Goal: Information Seeking & Learning: Learn about a topic

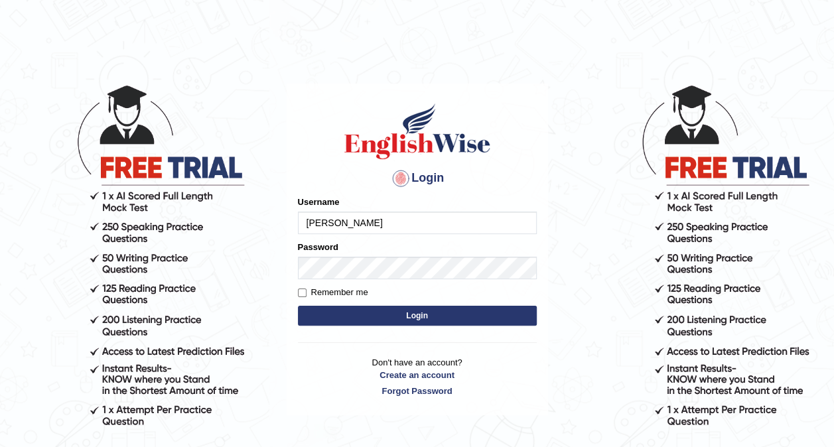
type input "JasmineGrg"
click at [448, 313] on button "Login" at bounding box center [417, 316] width 239 height 20
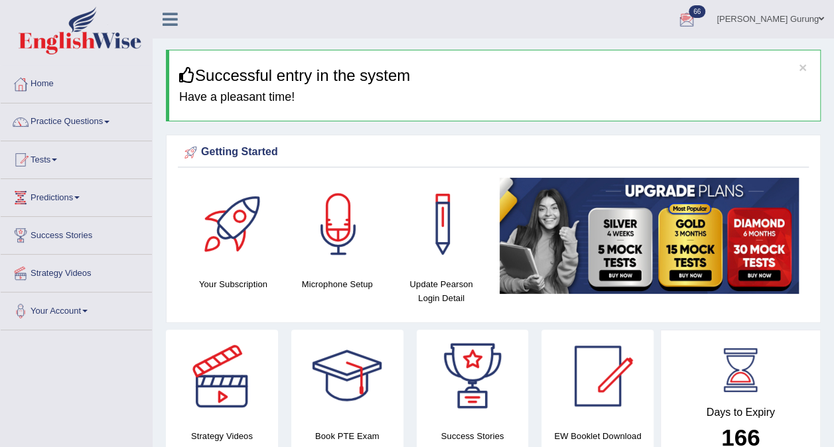
click at [778, 19] on link "[PERSON_NAME] Gurung" at bounding box center [770, 17] width 127 height 34
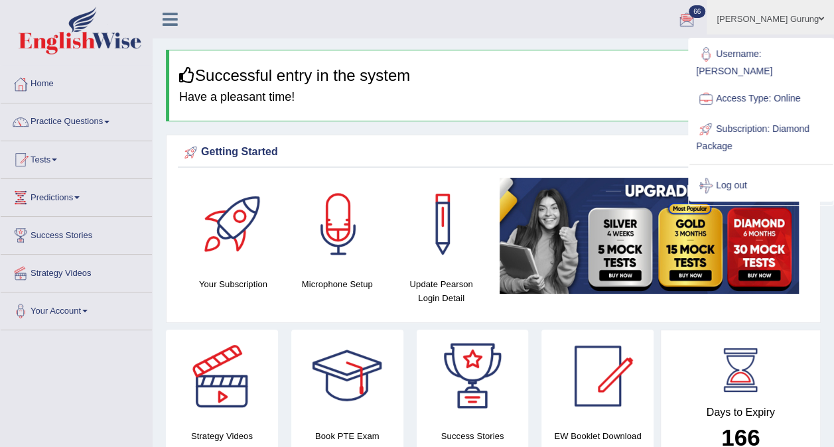
click at [70, 307] on link "Your Account" at bounding box center [76, 309] width 151 height 33
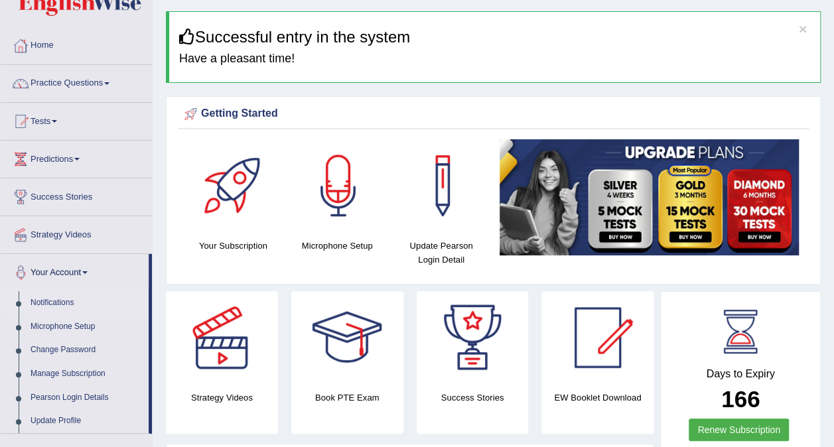
scroll to position [46, 0]
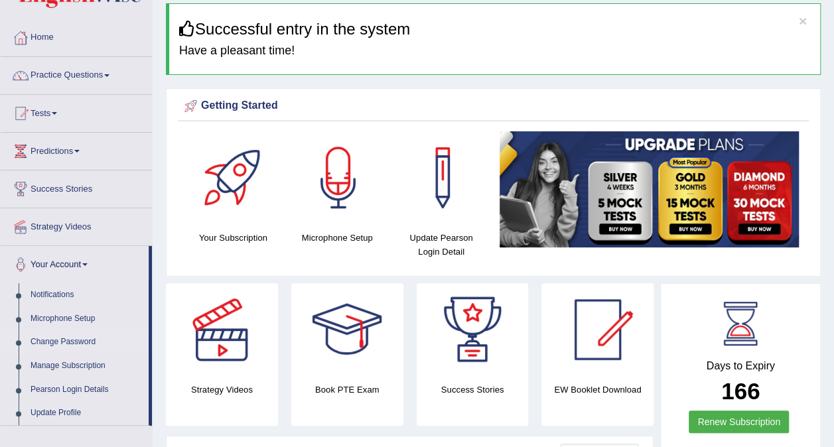
click at [72, 348] on link "Change Password" at bounding box center [87, 342] width 124 height 24
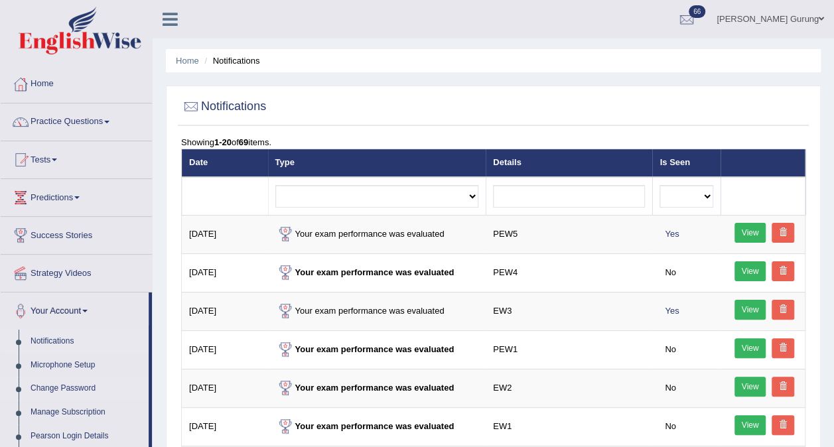
click at [60, 379] on link "Change Password" at bounding box center [87, 389] width 124 height 24
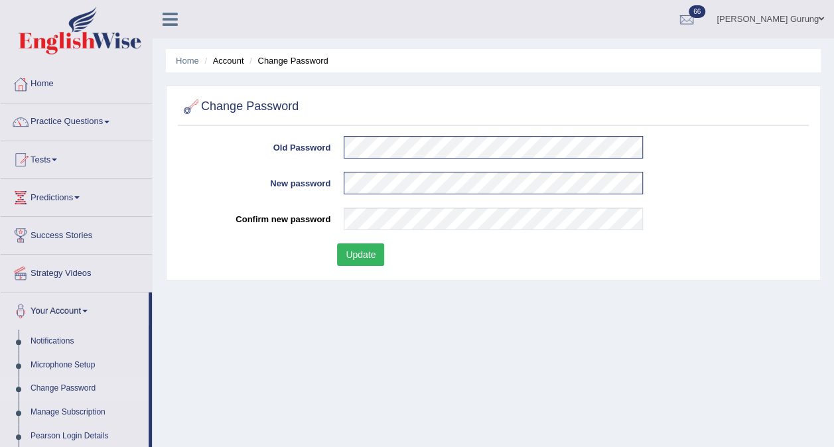
click at [362, 258] on button "Update" at bounding box center [360, 254] width 47 height 23
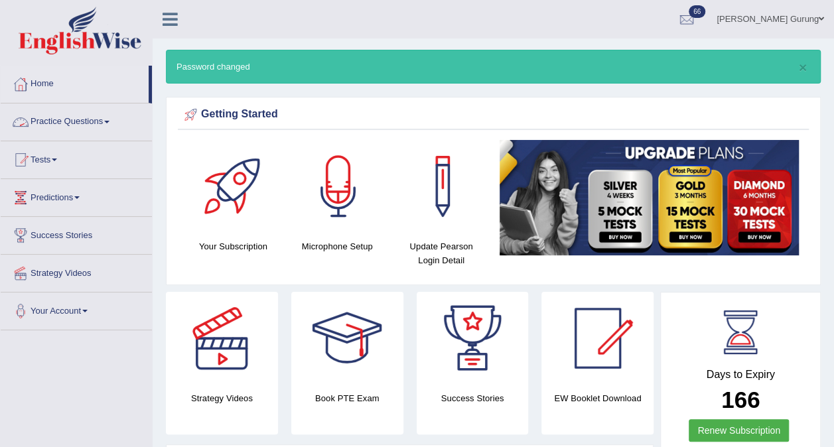
click at [103, 133] on link "Practice Questions" at bounding box center [76, 119] width 151 height 33
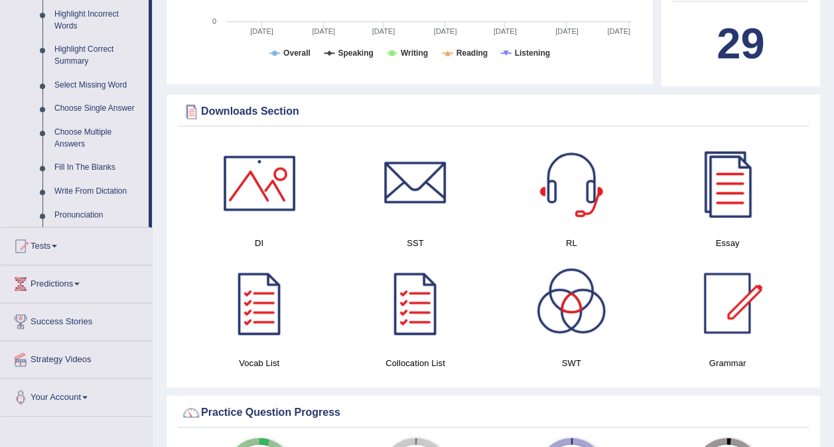
scroll to position [623, 0]
click at [56, 249] on link "Tests" at bounding box center [76, 243] width 151 height 33
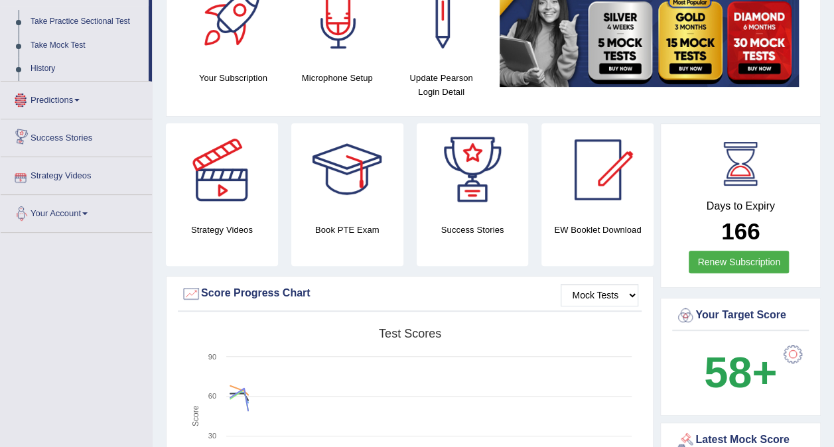
scroll to position [42, 0]
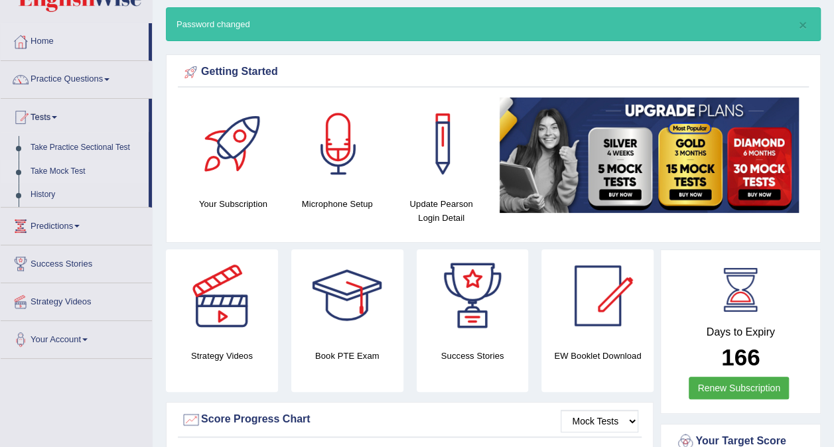
click at [74, 162] on link "Take Mock Test" at bounding box center [87, 172] width 124 height 24
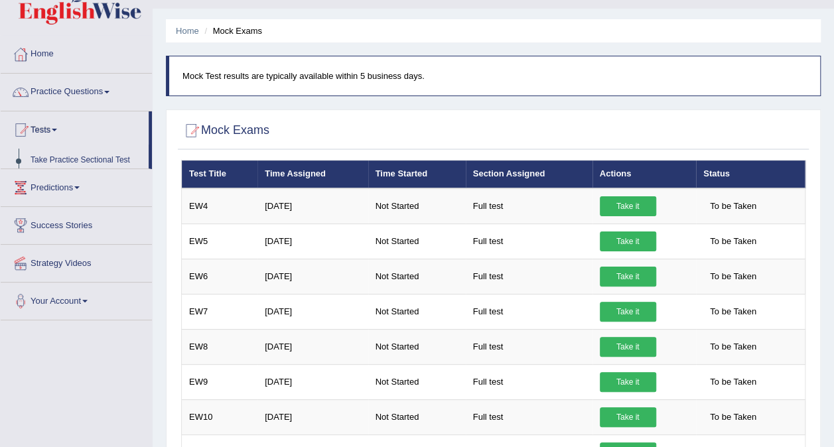
scroll to position [31, 0]
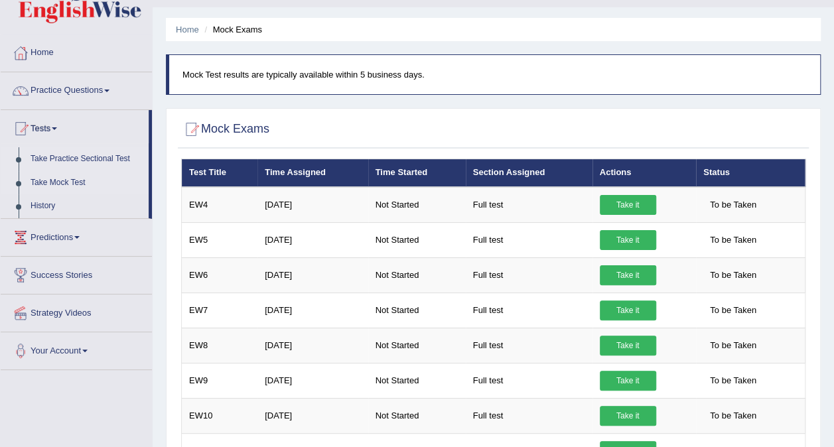
click at [98, 161] on link "Take Practice Sectional Test" at bounding box center [87, 159] width 124 height 24
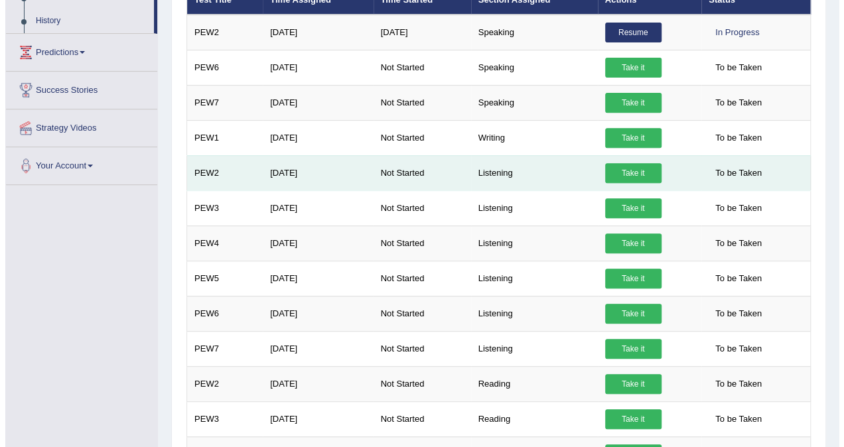
scroll to position [216, 0]
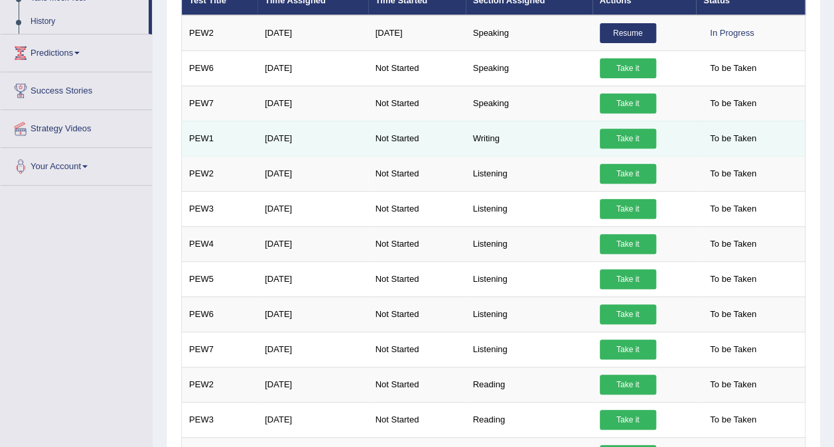
click at [620, 129] on link "Take it" at bounding box center [628, 139] width 56 height 20
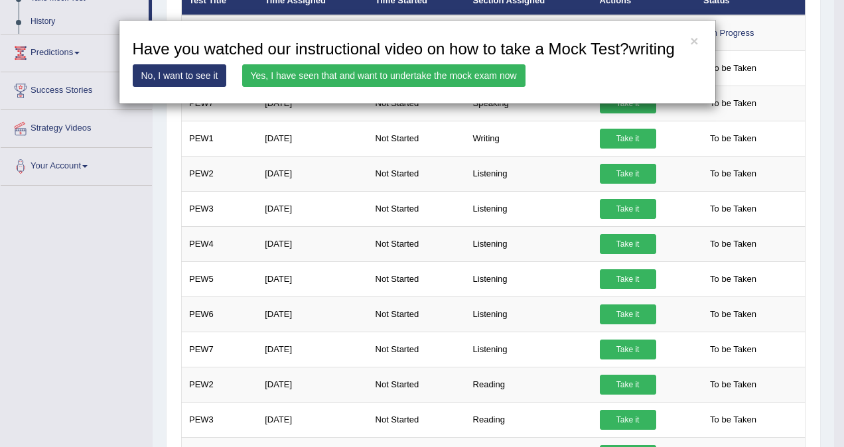
click at [390, 81] on link "Yes, I have seen that and want to undertake the mock exam now" at bounding box center [383, 75] width 283 height 23
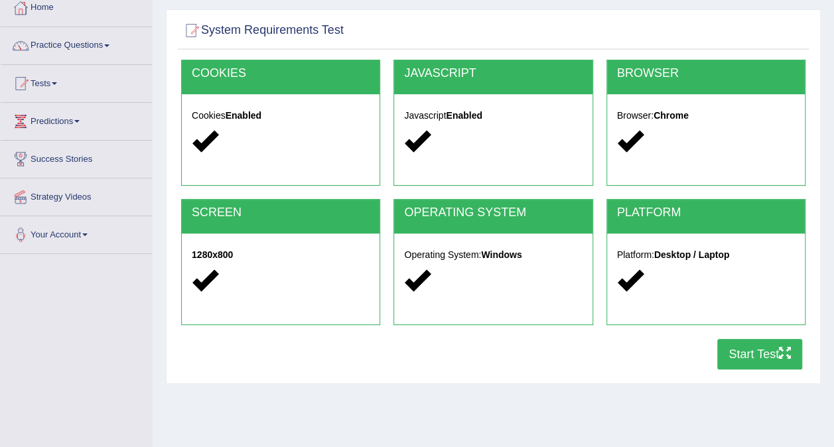
scroll to position [85, 0]
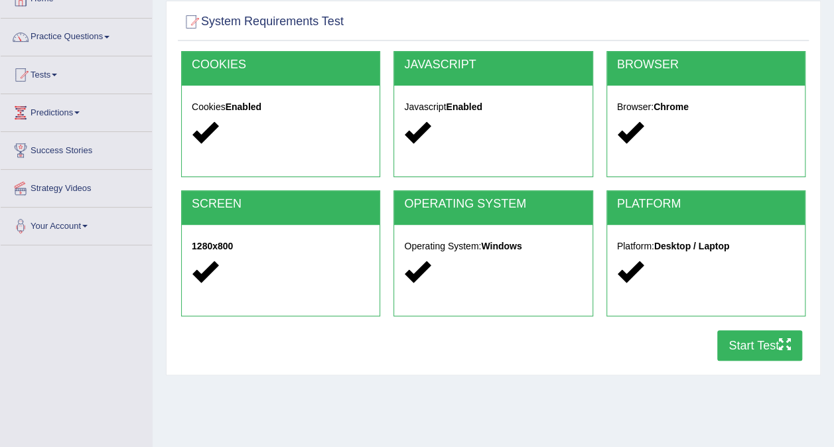
click at [764, 340] on button "Start Test" at bounding box center [759, 345] width 85 height 31
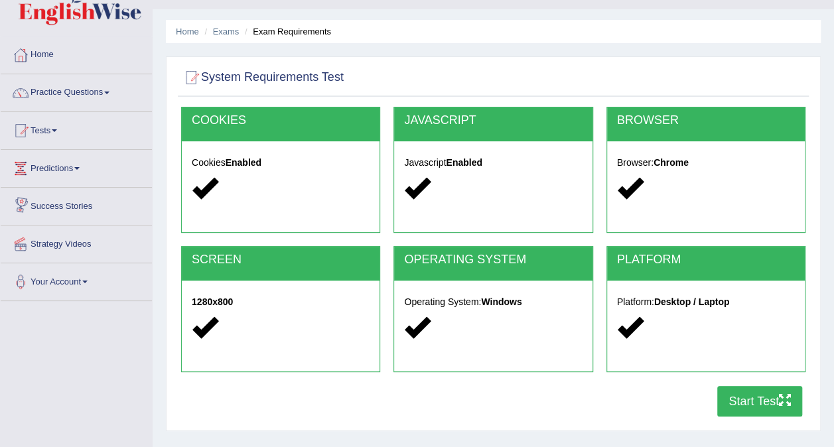
scroll to position [0, 0]
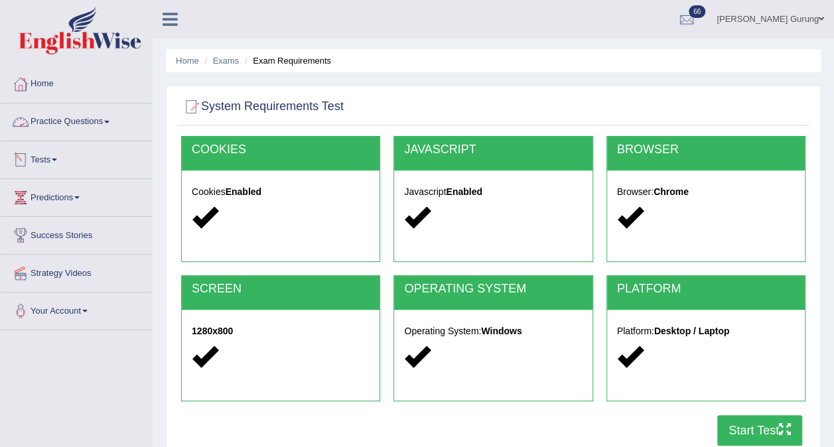
click at [78, 127] on link "Practice Questions" at bounding box center [76, 119] width 151 height 33
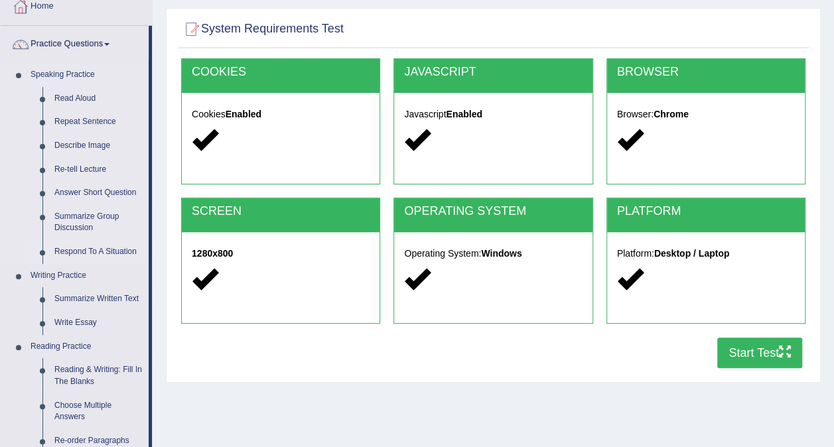
scroll to position [80, 0]
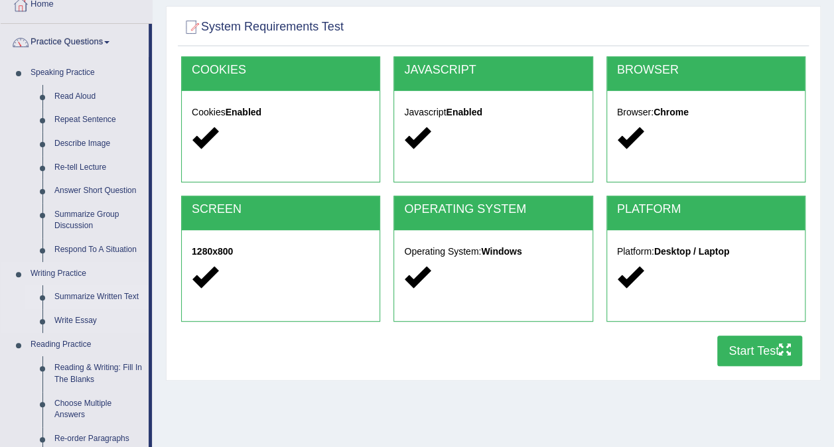
click at [86, 301] on link "Summarize Written Text" at bounding box center [98, 297] width 100 height 24
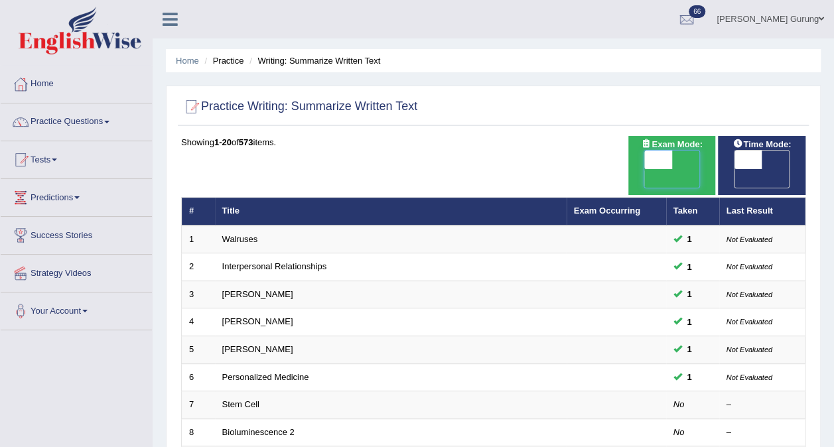
click at [659, 156] on span at bounding box center [658, 160] width 28 height 19
checkbox input "true"
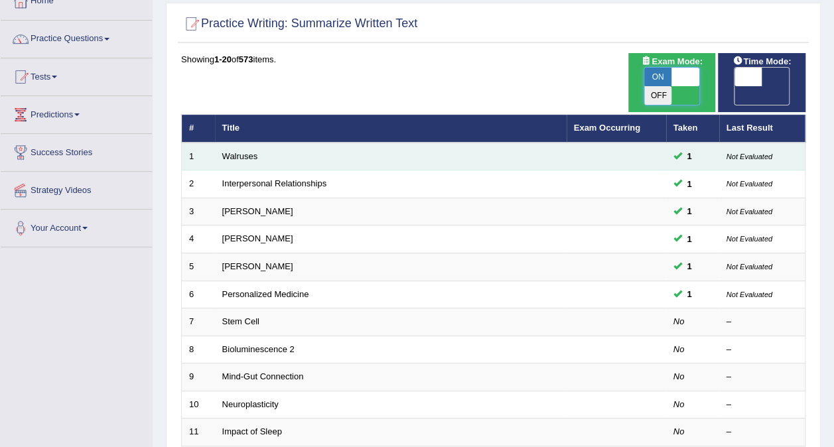
scroll to position [91, 0]
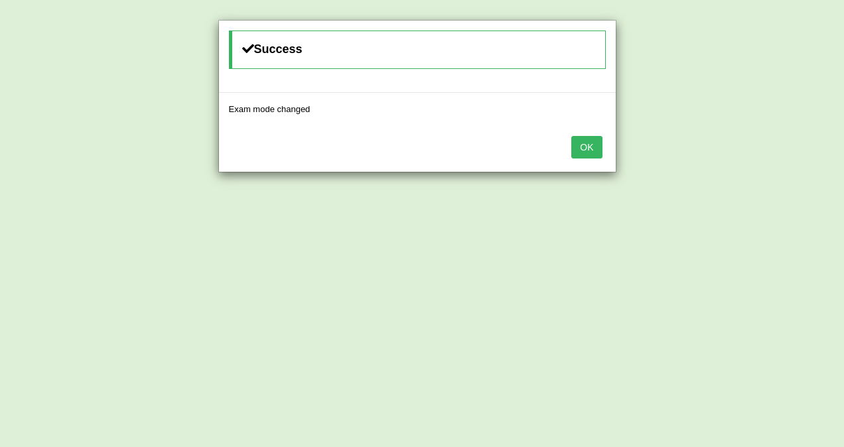
click at [588, 143] on button "OK" at bounding box center [586, 147] width 31 height 23
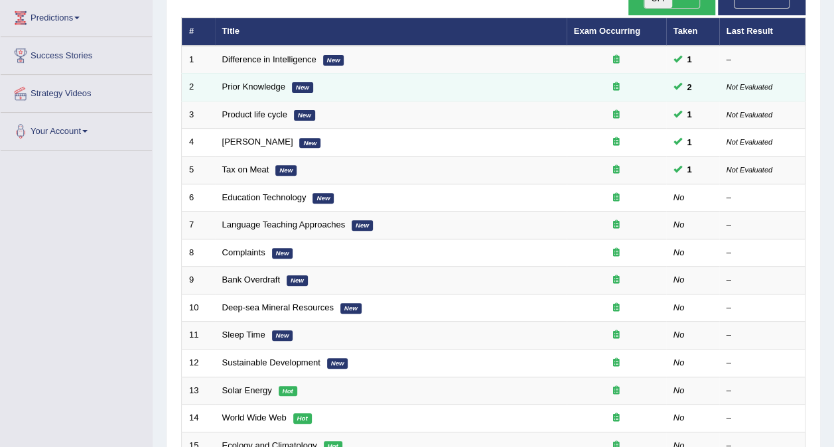
scroll to position [181, 0]
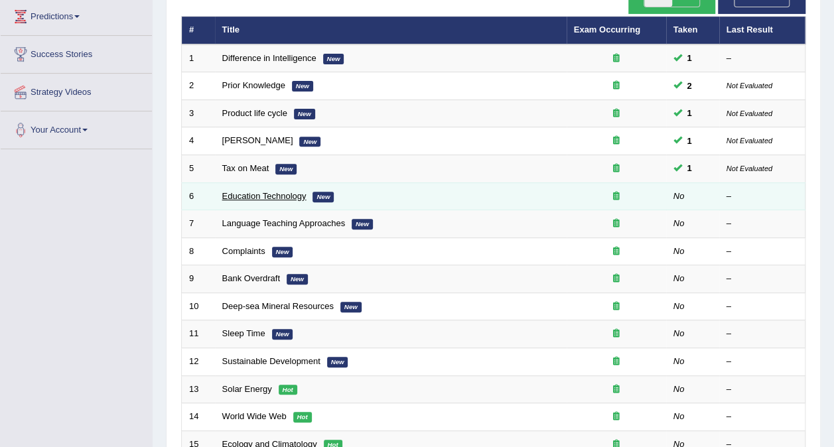
click at [281, 191] on link "Education Technology" at bounding box center [264, 196] width 84 height 10
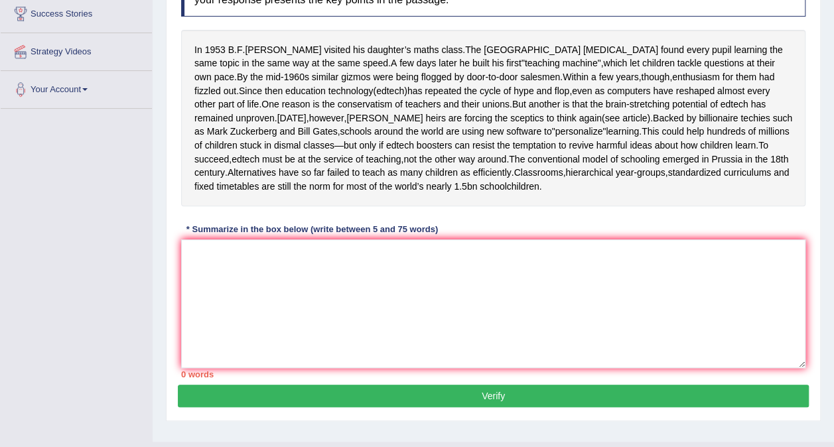
scroll to position [220, 0]
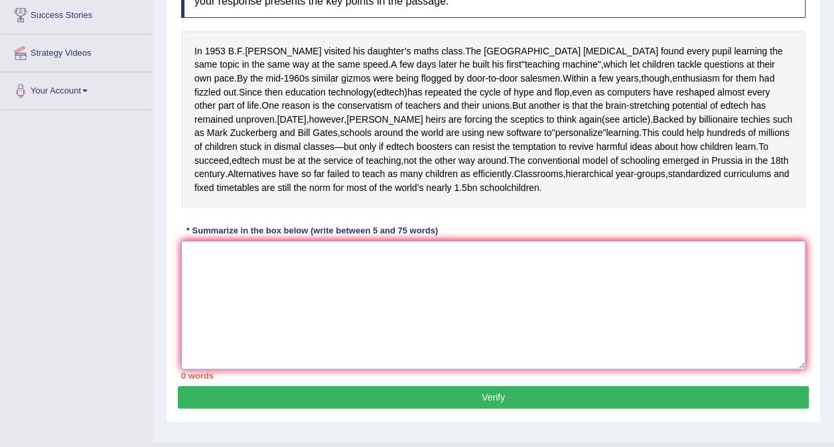
click at [259, 280] on textarea at bounding box center [493, 305] width 624 height 129
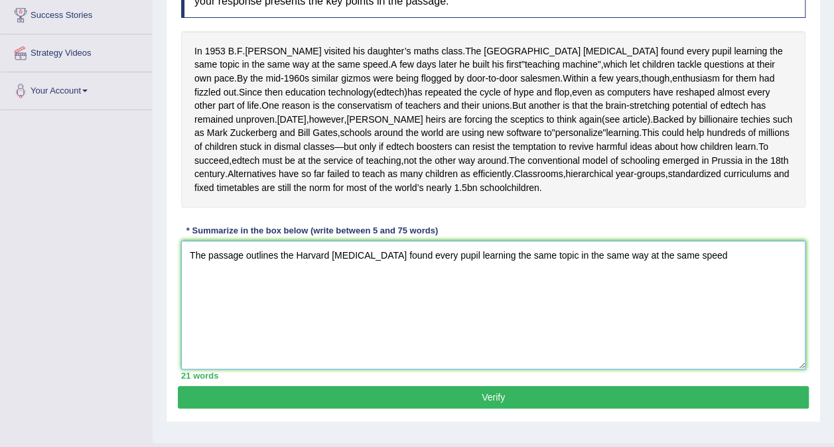
click at [409, 283] on textarea "The passage outlines the Harvard psychologist found every pupil learning the sa…" at bounding box center [493, 305] width 624 height 129
click at [513, 279] on textarea "The passage outlines the Harvard psychologist discovered every pupil learning t…" at bounding box center [493, 305] width 624 height 129
click at [751, 279] on textarea "The passage outlines the Harvard psychologist discovered every pupil understand…" at bounding box center [493, 305] width 624 height 129
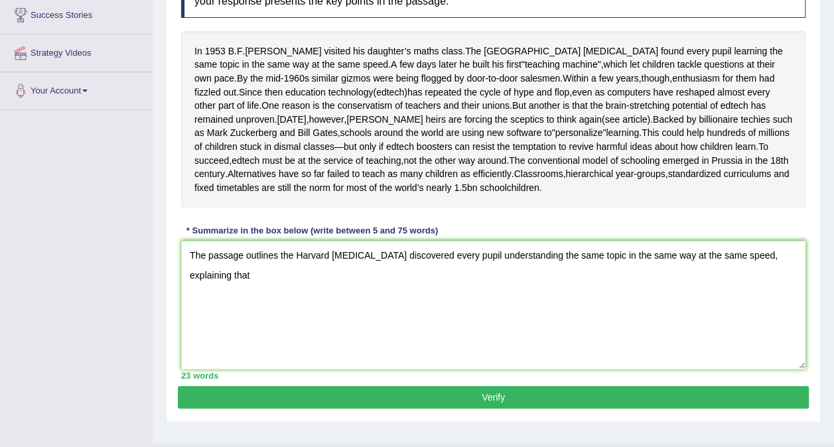
click at [429, 208] on div "In 1953 B . F . Skinner visited his daughter’s maths class . The Harvard psycho…" at bounding box center [493, 119] width 624 height 177
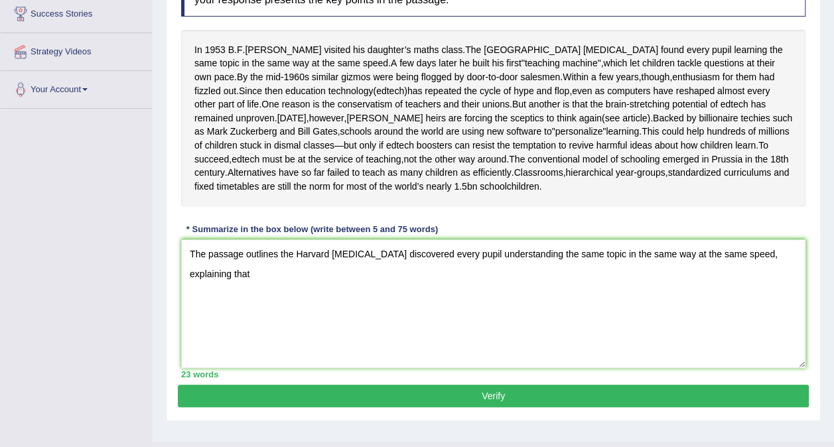
scroll to position [223, 0]
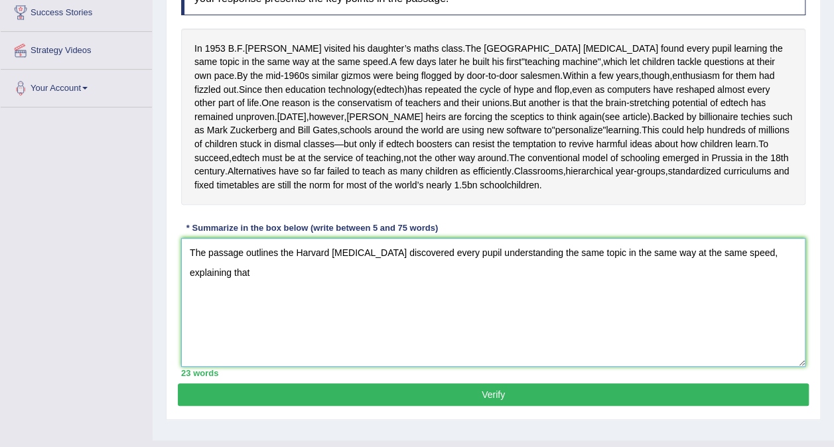
click at [316, 307] on textarea "The passage outlines the Harvard psychologist discovered every pupil understand…" at bounding box center [493, 302] width 624 height 129
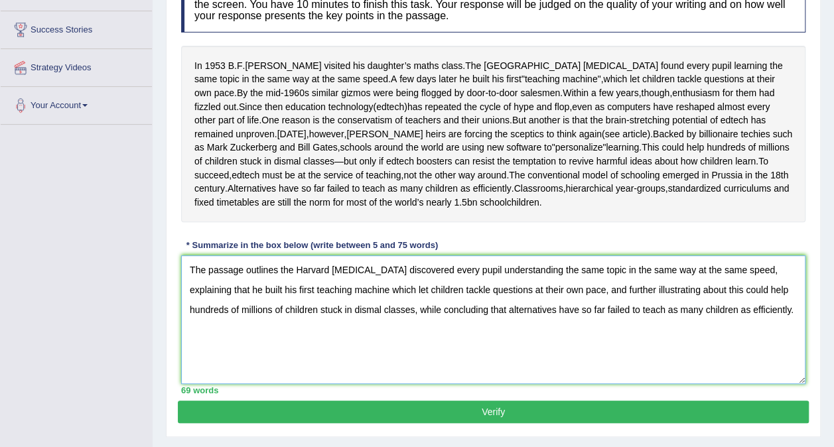
scroll to position [206, 0]
click at [478, 297] on textarea "The passage outlines the Harvard psychologist discovered every pupil understand…" at bounding box center [493, 319] width 624 height 129
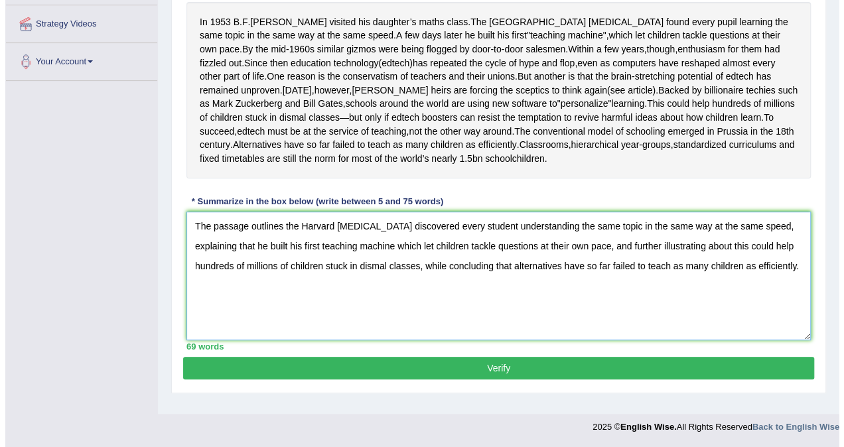
scroll to position [256, 0]
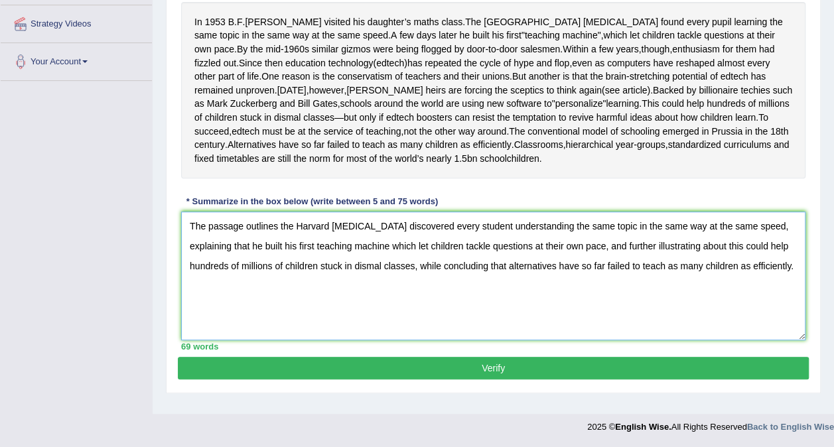
type textarea "The passage outlines the Harvard psychologist discovered every student understa…"
click at [512, 379] on button "Verify" at bounding box center [493, 368] width 631 height 23
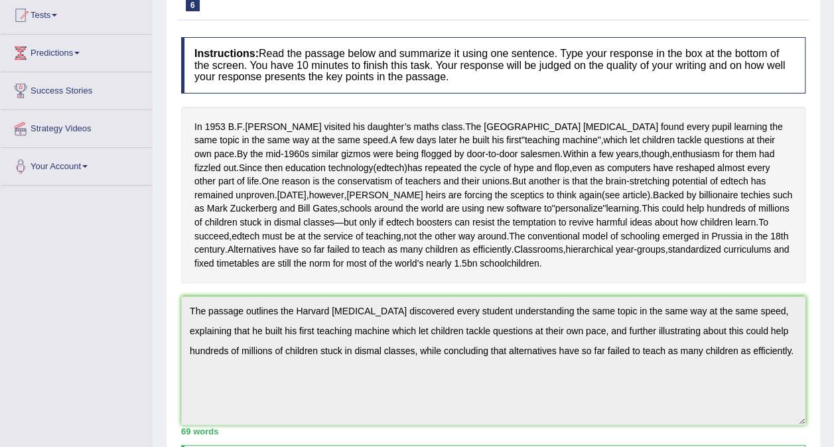
scroll to position [0, 0]
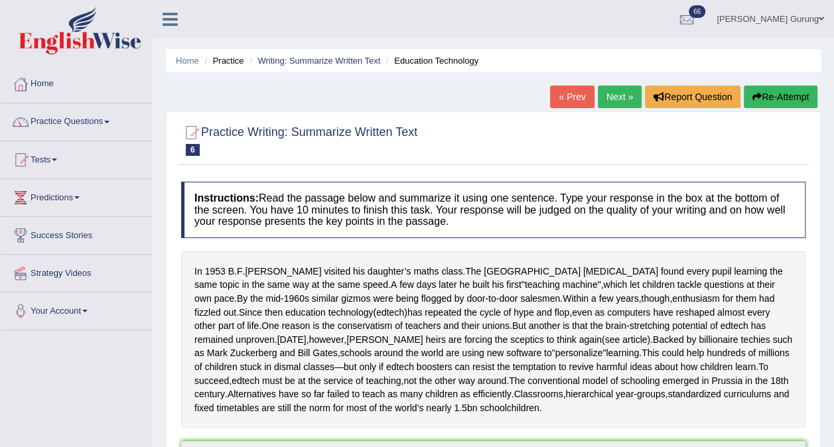
click at [54, 157] on link "Tests" at bounding box center [76, 157] width 151 height 33
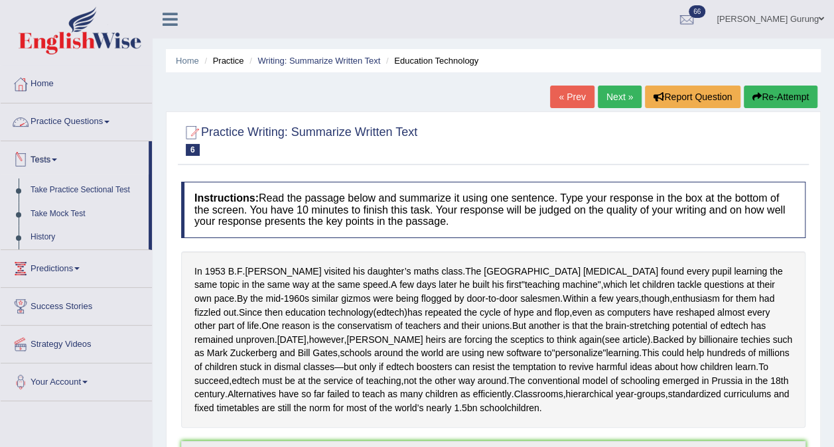
click at [76, 123] on link "Practice Questions" at bounding box center [76, 119] width 151 height 33
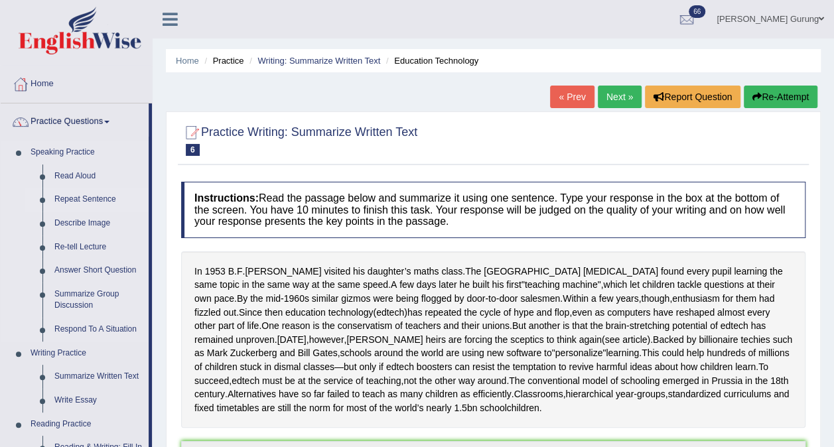
click at [76, 198] on link "Repeat Sentence" at bounding box center [98, 200] width 100 height 24
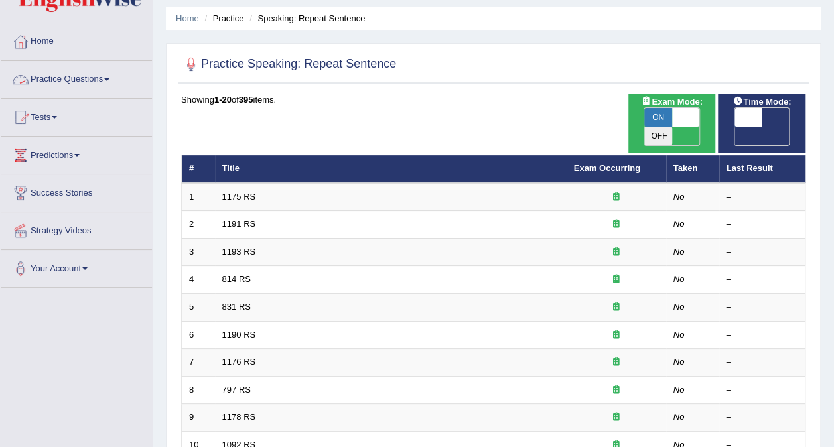
click at [97, 80] on link "Practice Questions" at bounding box center [76, 77] width 151 height 33
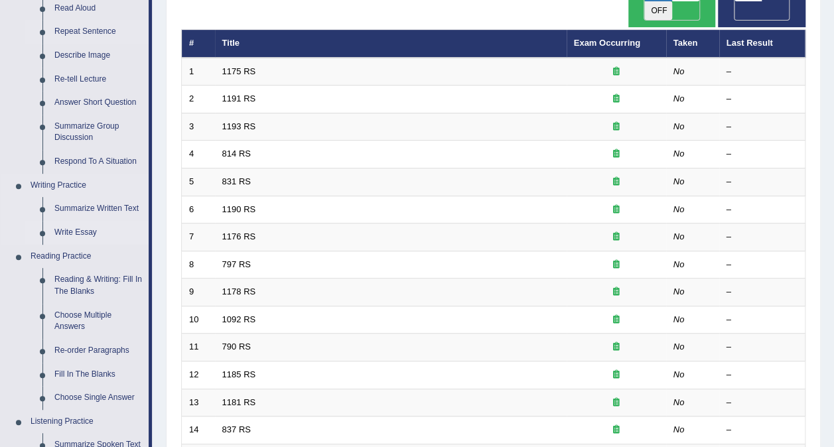
scroll to position [177, 0]
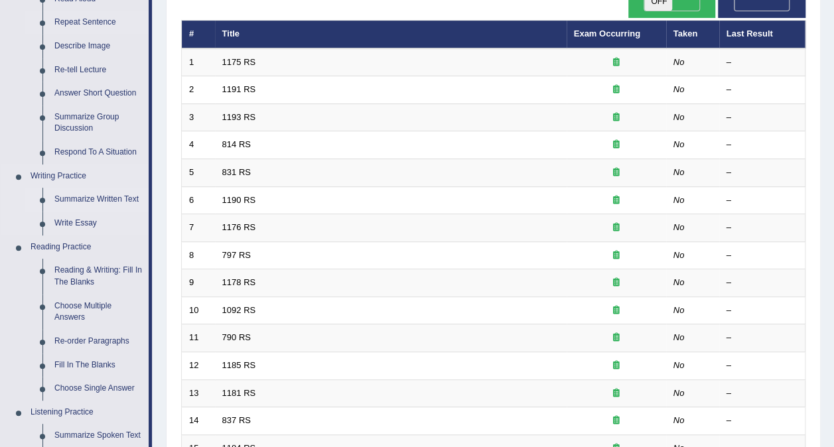
click at [70, 198] on link "Summarize Written Text" at bounding box center [98, 200] width 100 height 24
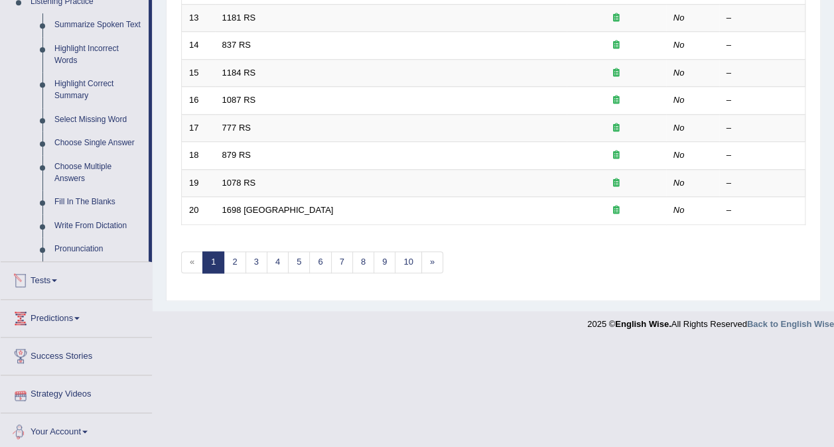
scroll to position [543, 0]
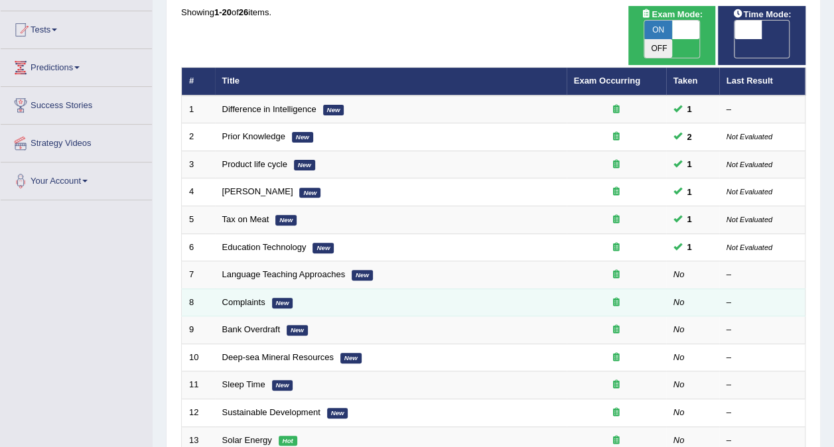
scroll to position [133, 0]
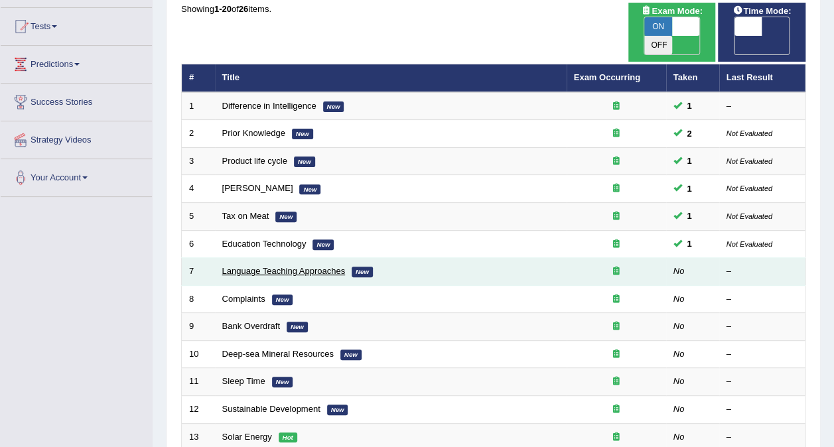
click at [297, 266] on link "Language Teaching Approaches" at bounding box center [283, 271] width 123 height 10
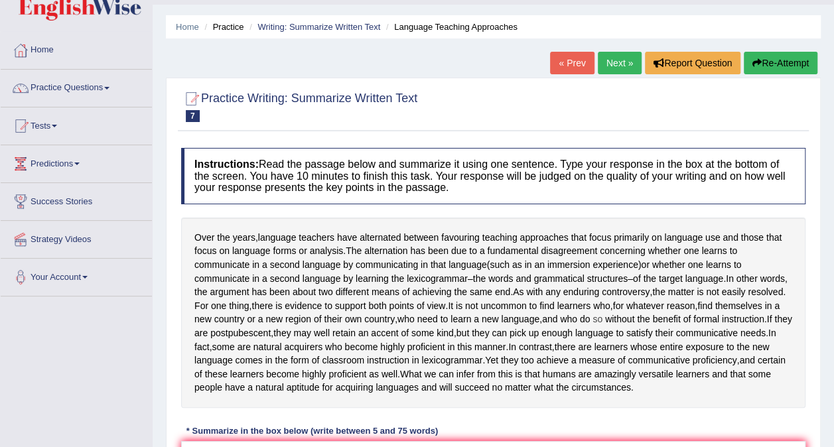
scroll to position [31, 0]
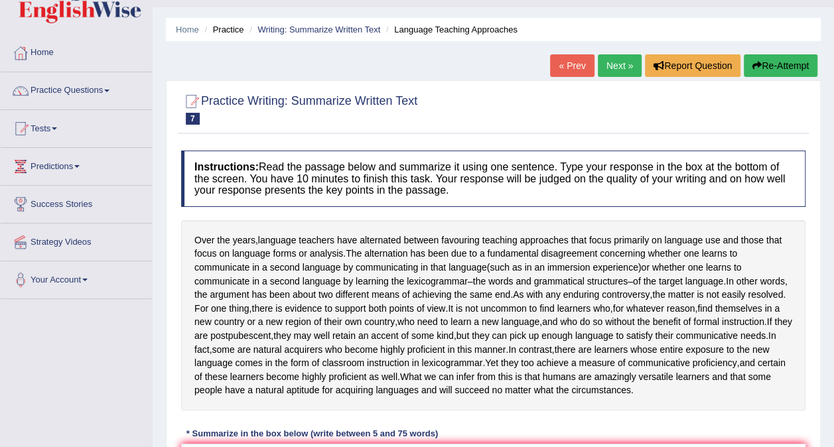
click at [56, 130] on link "Tests" at bounding box center [76, 126] width 151 height 33
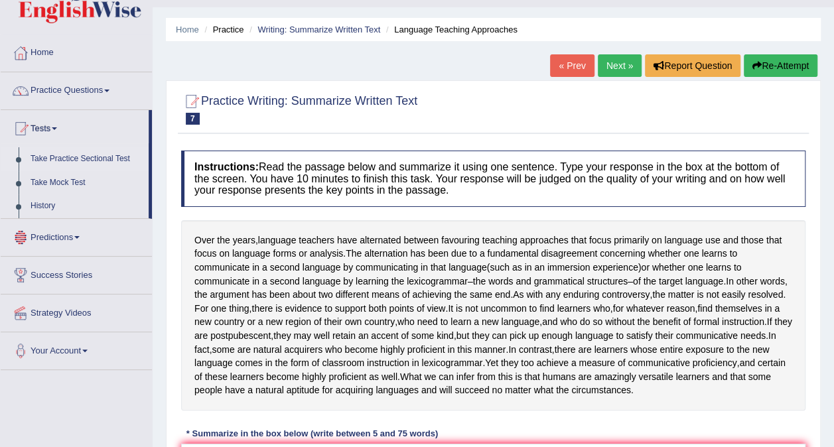
click at [94, 157] on link "Take Practice Sectional Test" at bounding box center [87, 159] width 124 height 24
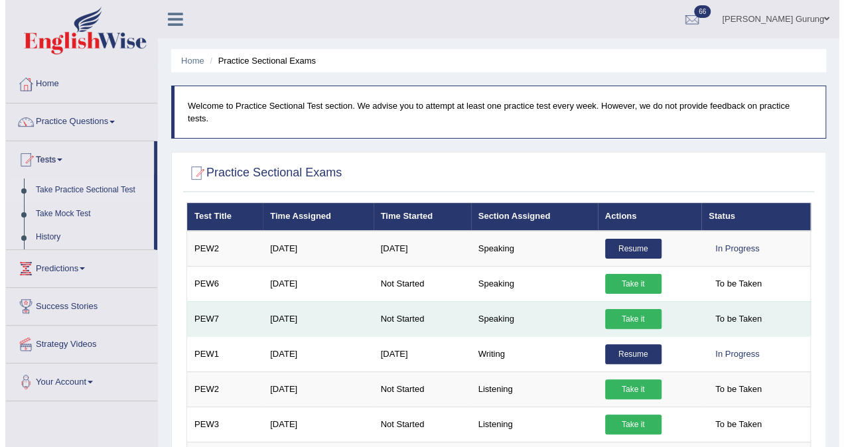
scroll to position [44, 0]
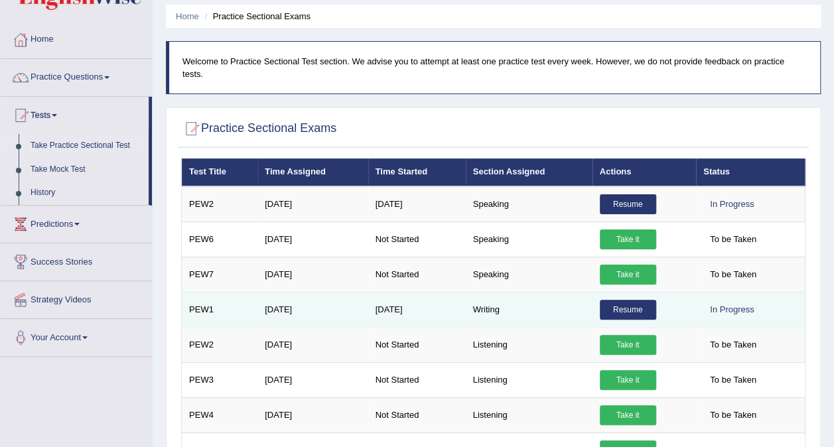
click at [609, 300] on link "Resume" at bounding box center [628, 310] width 56 height 20
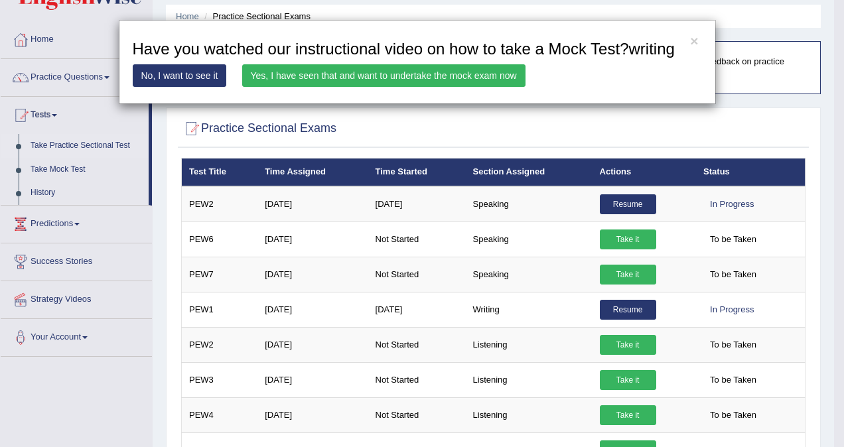
click at [307, 81] on link "Yes, I have seen that and want to undertake the mock exam now" at bounding box center [383, 75] width 283 height 23
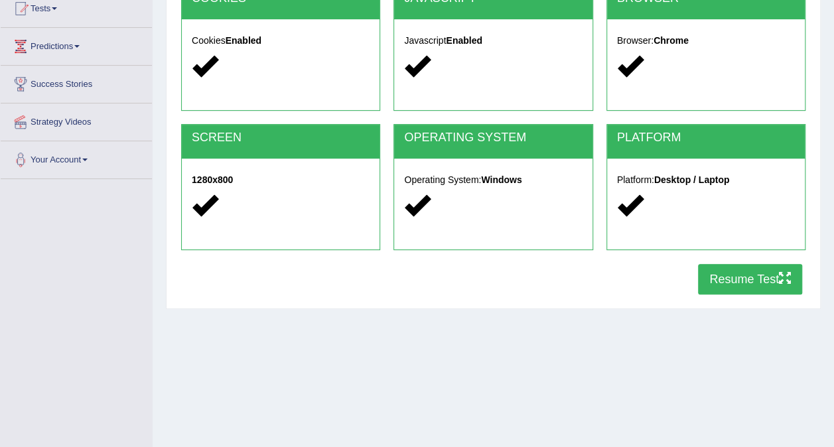
scroll to position [152, 0]
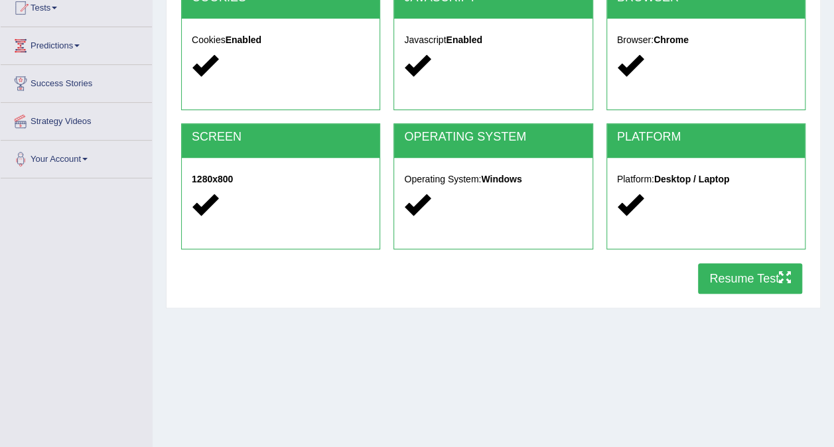
click at [744, 277] on button "Resume Test" at bounding box center [750, 278] width 104 height 31
